Goal: Obtain resource: Obtain resource

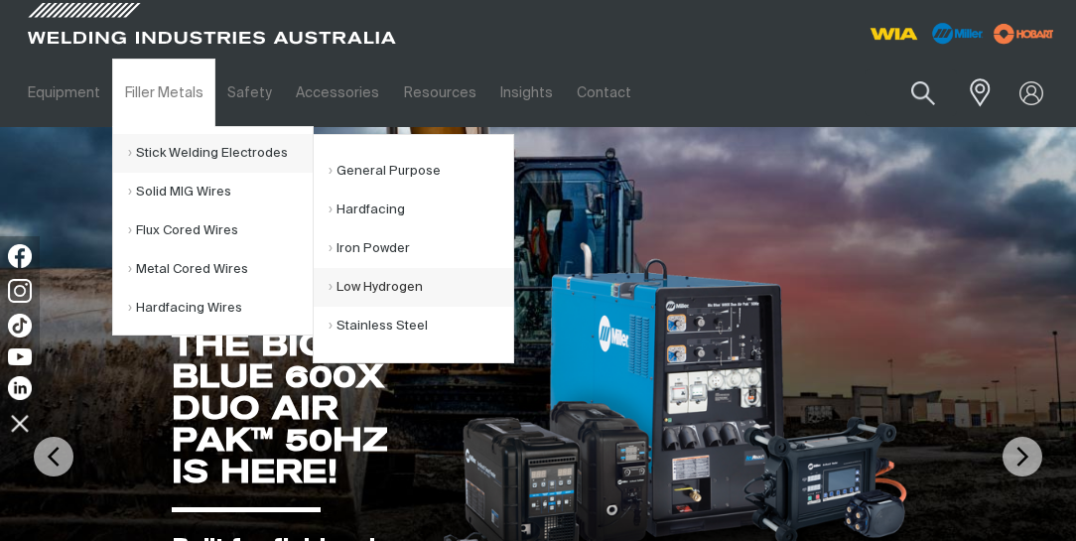
click at [379, 288] on link "Low Hydrogen" at bounding box center [420, 287] width 185 height 39
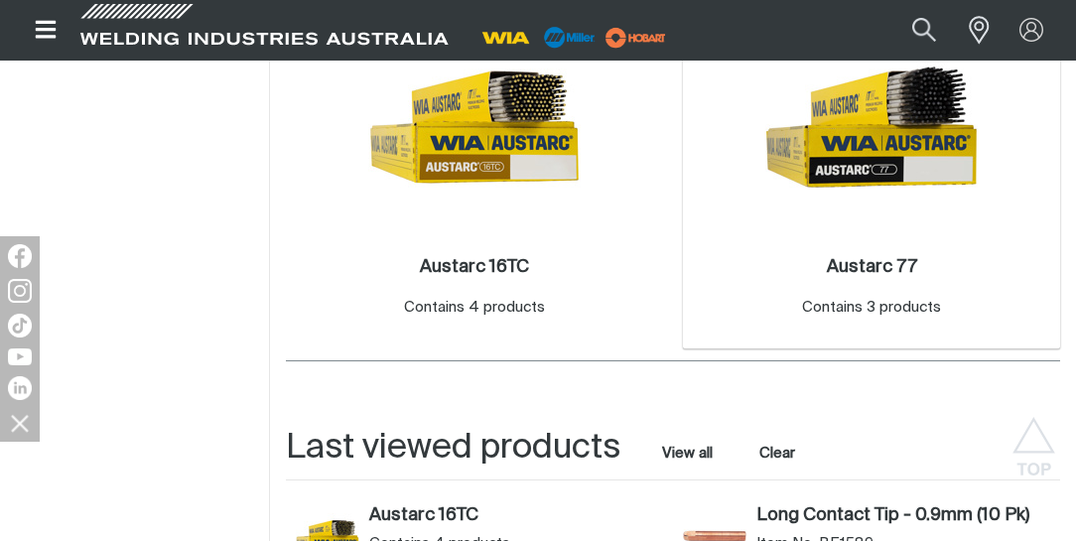
scroll to position [623, 0]
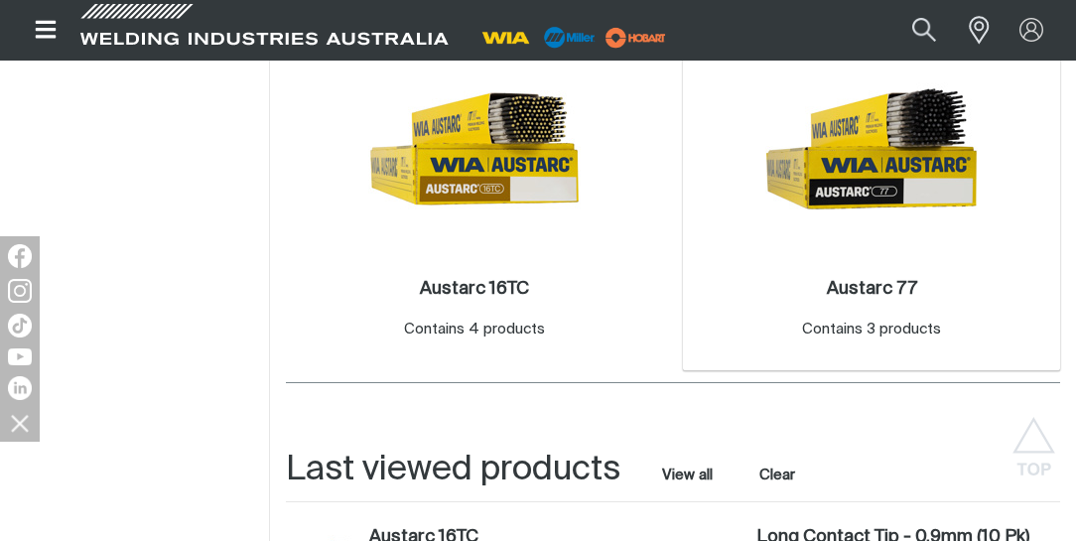
click at [835, 201] on img at bounding box center [871, 149] width 212 height 212
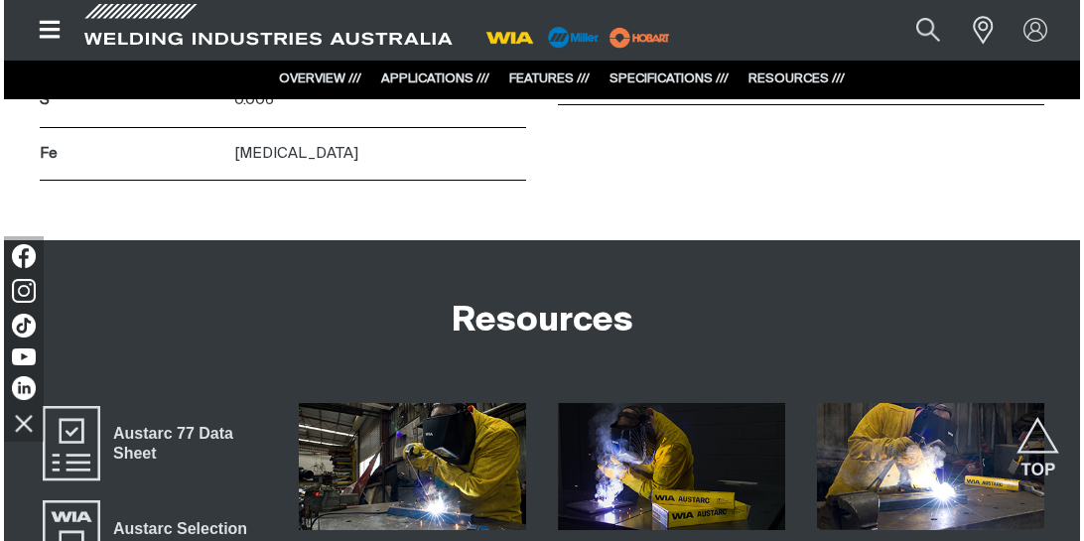
scroll to position [3175, 0]
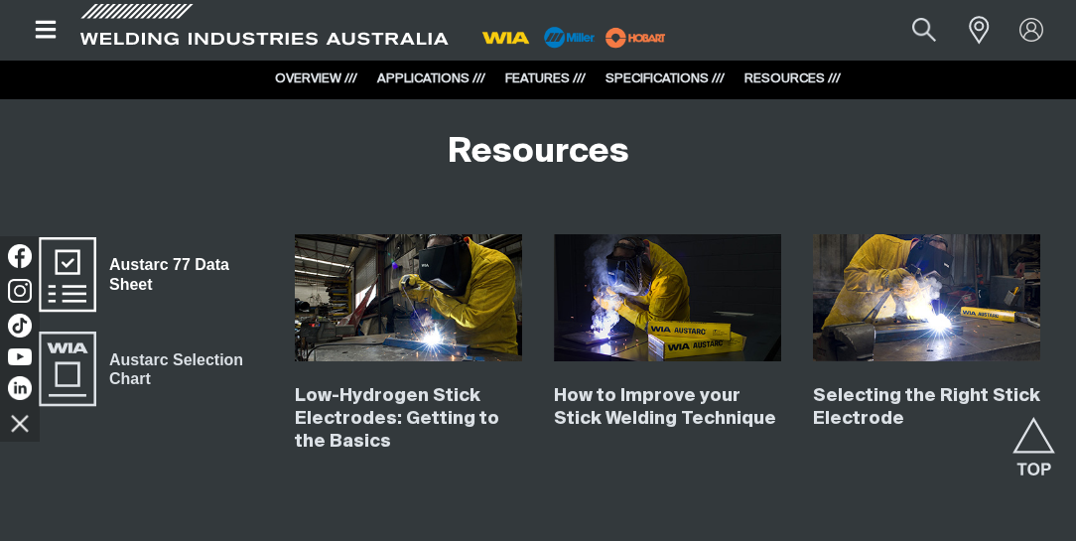
click at [149, 262] on span "Austarc 77 Data Sheet" at bounding box center [179, 274] width 167 height 45
click at [48, 34] on icon "Open top menu" at bounding box center [46, 30] width 29 height 24
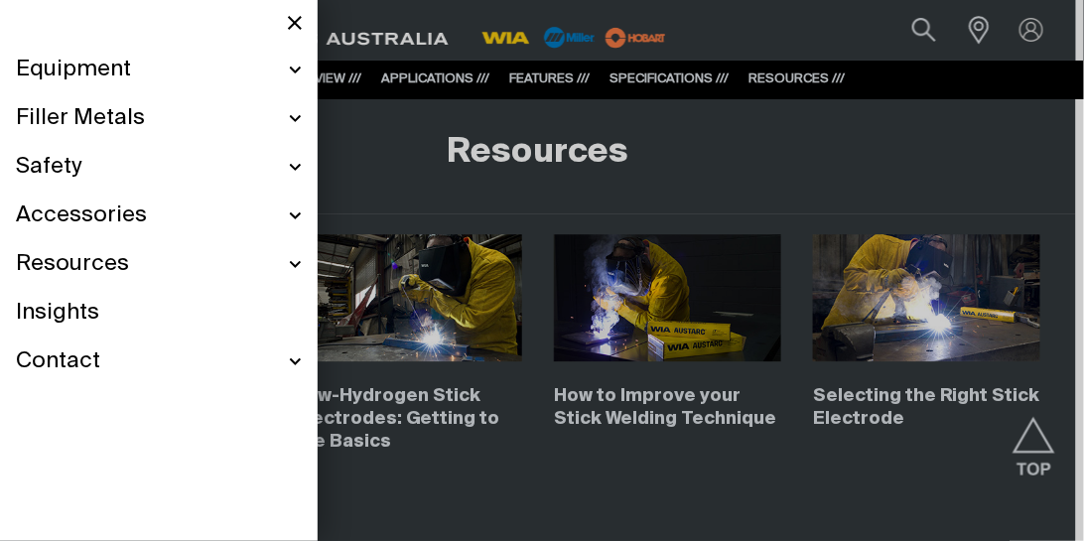
click at [291, 123] on div "Filler Metals" at bounding box center [159, 118] width 286 height 49
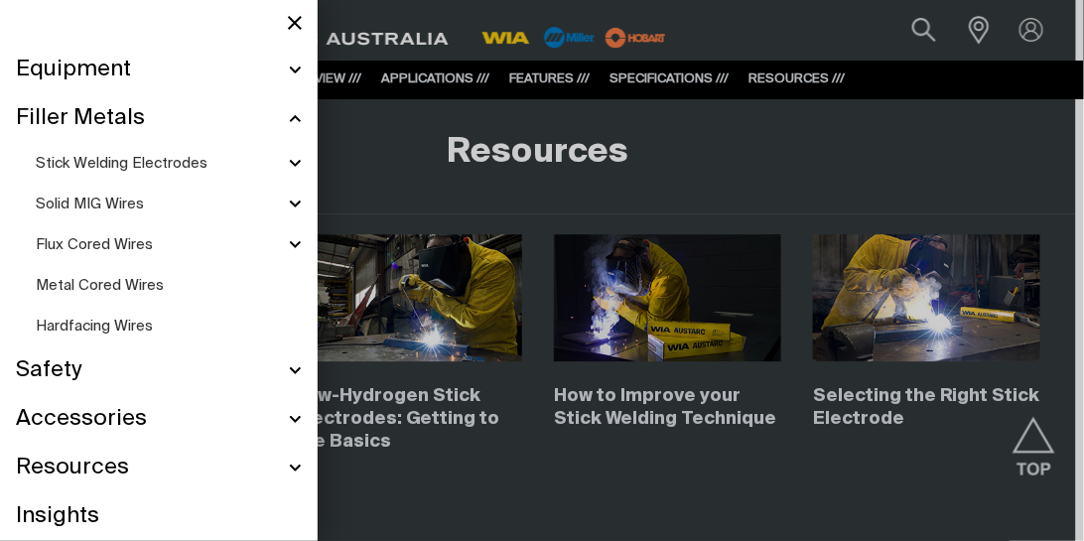
scroll to position [3173, 0]
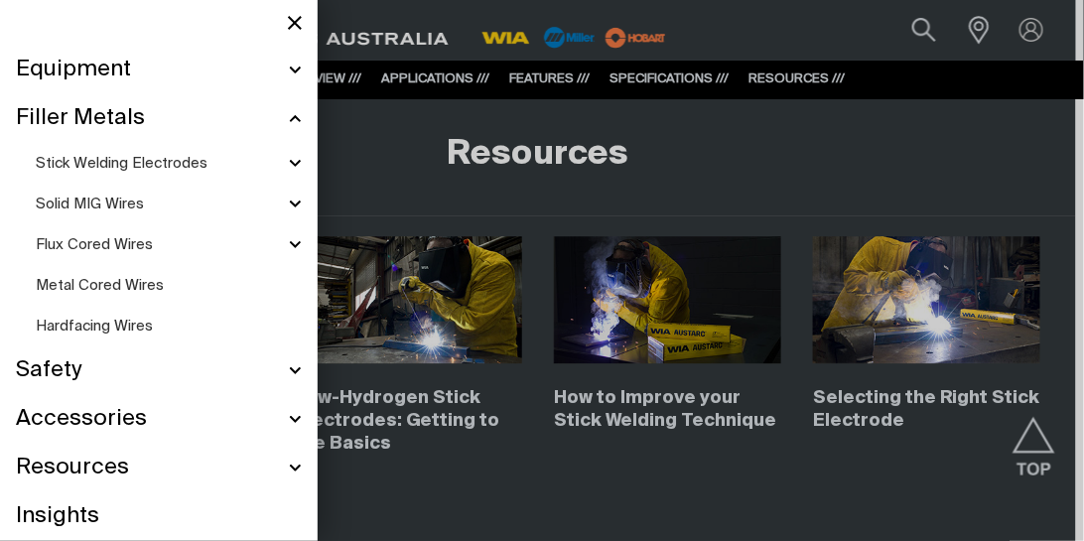
click at [126, 204] on span "Solid MIG Wires" at bounding box center [90, 203] width 108 height 15
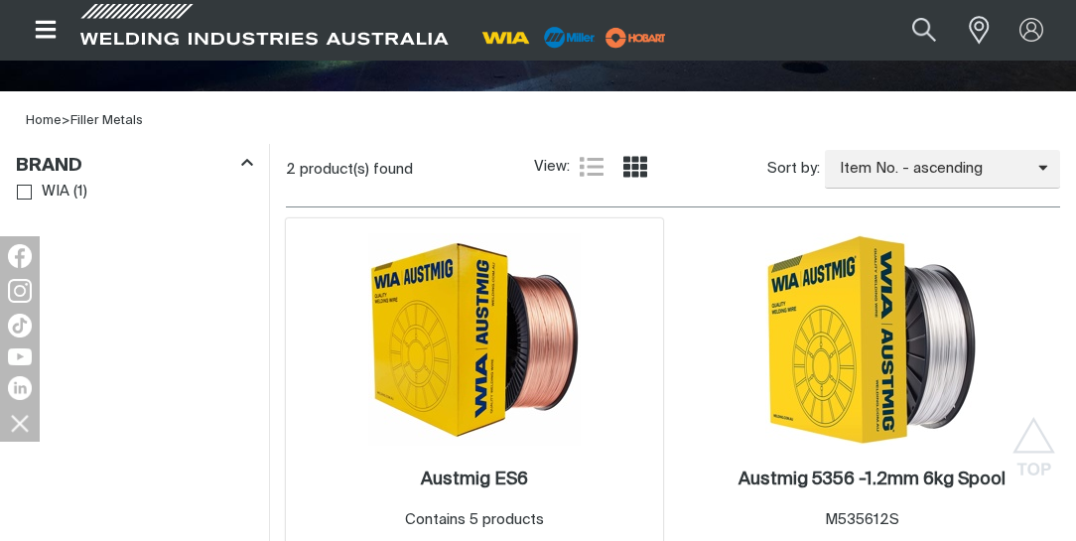
scroll to position [567, 0]
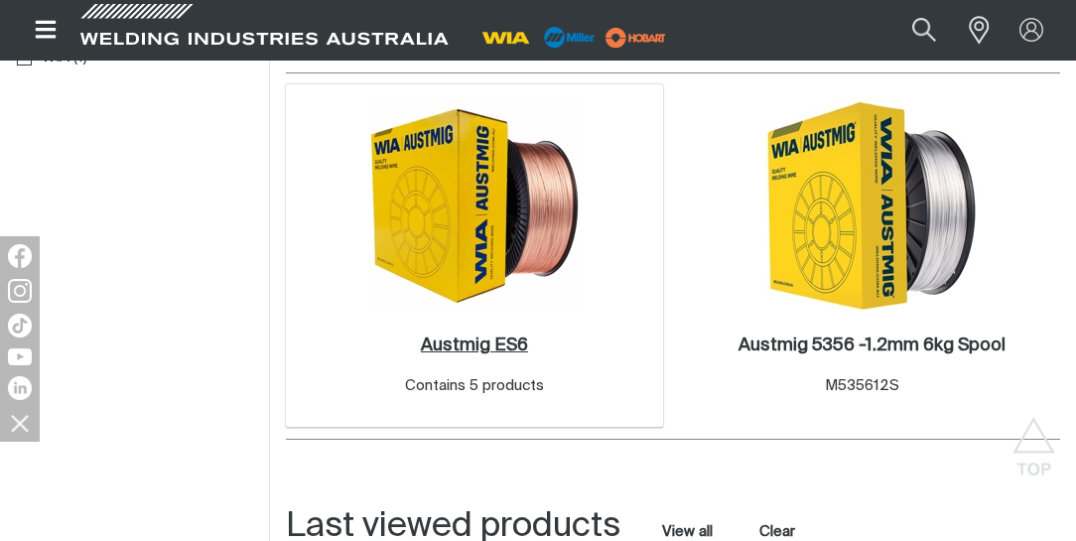
click at [493, 341] on h2 "Austmig ES6 ." at bounding box center [474, 345] width 107 height 18
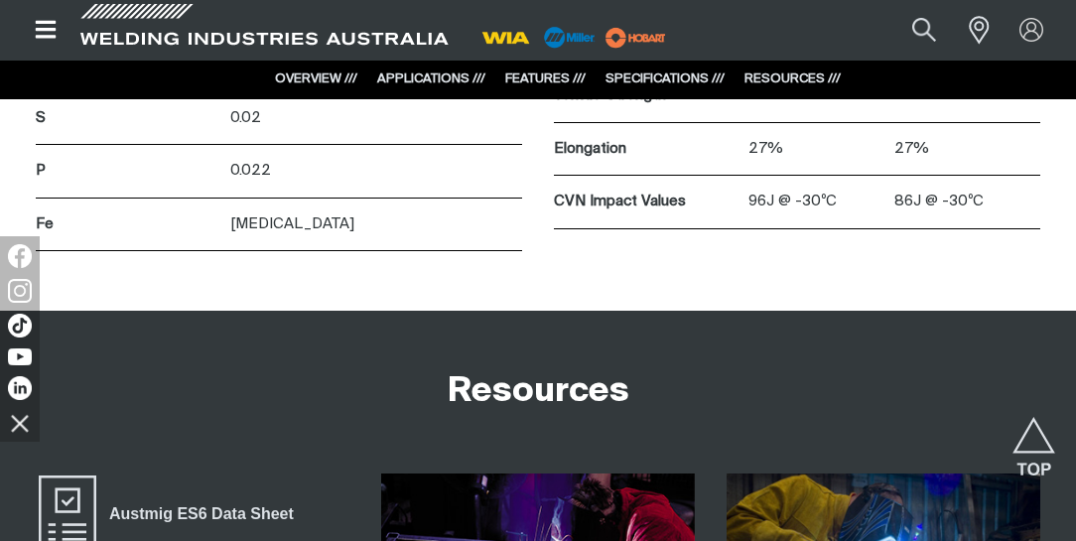
scroll to position [3118, 0]
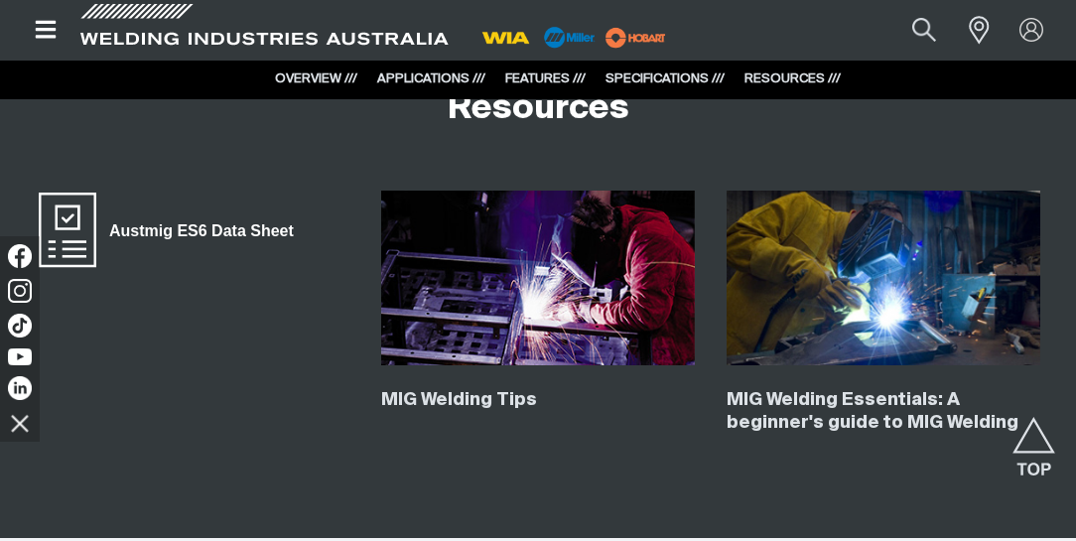
click at [256, 230] on span "Austmig ES6 Data Sheet" at bounding box center [200, 231] width 209 height 26
